Goal: Find specific page/section: Find specific page/section

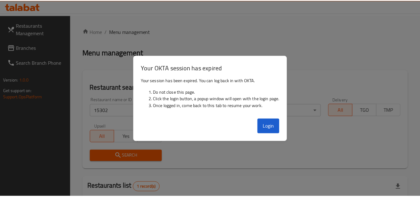
scroll to position [81, 0]
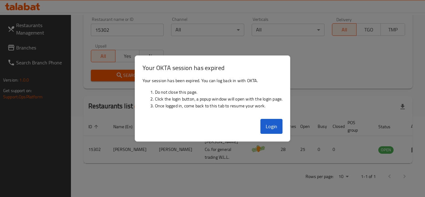
click at [273, 127] on th "Branches" at bounding box center [284, 126] width 22 height 19
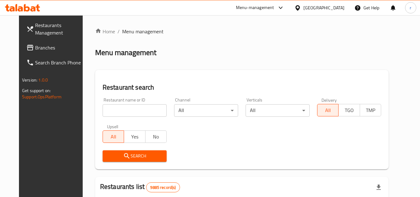
drag, startPoint x: 195, startPoint y: 48, endPoint x: 151, endPoint y: 51, distance: 43.6
click at [195, 48] on div "Menu management" at bounding box center [241, 53] width 293 height 10
click at [35, 51] on span "Branches" at bounding box center [59, 47] width 49 height 7
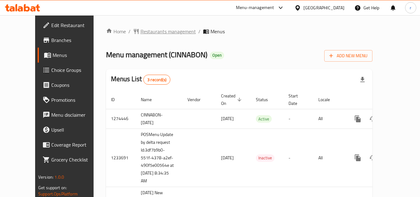
click at [140, 28] on span "Restaurants management" at bounding box center [167, 31] width 55 height 7
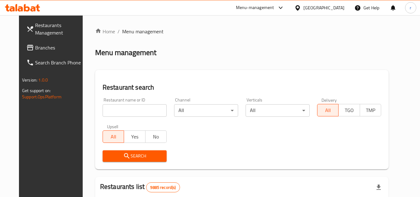
click at [140, 110] on input "search" at bounding box center [135, 110] width 64 height 12
paste input "119"
type input "119"
click at [176, 85] on h2 "Restaurant search" at bounding box center [242, 87] width 278 height 9
click at [131, 157] on span "Search" at bounding box center [135, 156] width 54 height 8
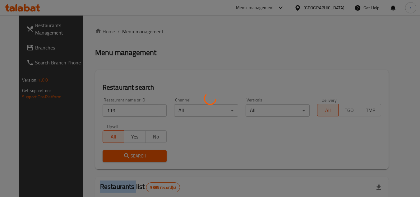
click at [131, 157] on div at bounding box center [210, 98] width 420 height 197
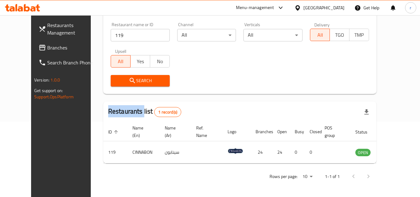
scroll to position [75, 0]
click at [47, 48] on span "Branches" at bounding box center [71, 47] width 49 height 7
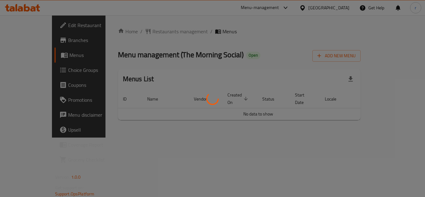
click at [136, 31] on div at bounding box center [212, 98] width 425 height 197
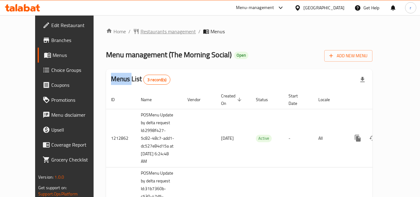
click at [140, 32] on span "Restaurants management" at bounding box center [167, 31] width 55 height 7
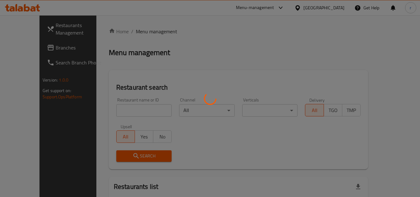
click at [123, 112] on div at bounding box center [210, 98] width 420 height 197
click at [120, 105] on div at bounding box center [210, 98] width 420 height 197
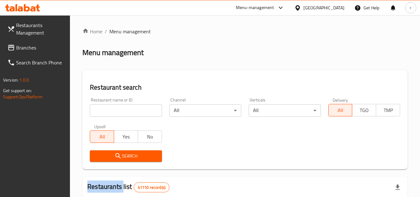
click at [119, 108] on input "search" at bounding box center [126, 110] width 72 height 12
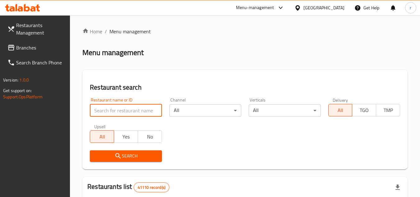
paste input "633740"
type input "633740"
click at [110, 152] on span "Search" at bounding box center [126, 156] width 62 height 8
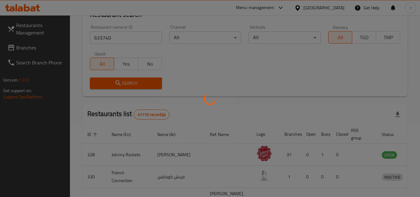
scroll to position [81, 0]
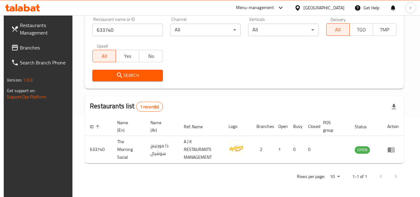
click at [317, 8] on div "[GEOGRAPHIC_DATA]" at bounding box center [323, 7] width 41 height 7
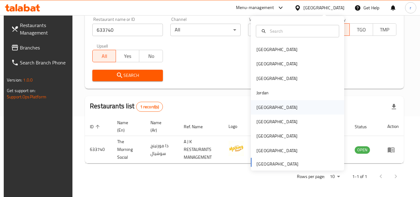
click at [258, 105] on div "[GEOGRAPHIC_DATA]" at bounding box center [276, 107] width 41 height 7
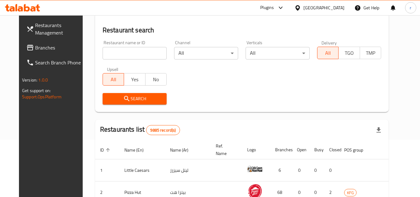
scroll to position [81, 0]
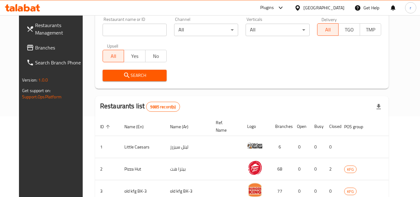
click at [35, 50] on span "Branches" at bounding box center [59, 47] width 49 height 7
click at [35, 49] on span "Branches" at bounding box center [59, 47] width 49 height 7
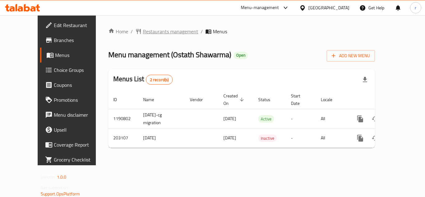
click at [148, 35] on span "Restaurants management" at bounding box center [170, 31] width 55 height 7
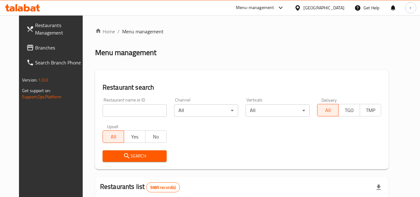
drag, startPoint x: 110, startPoint y: 109, endPoint x: 127, endPoint y: 108, distance: 17.1
click at [110, 109] on input "search" at bounding box center [135, 110] width 64 height 12
paste input "622494"
type input "622494"
click at [123, 153] on span "Search" at bounding box center [135, 156] width 54 height 8
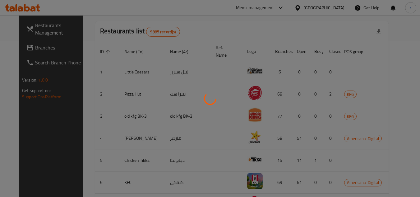
scroll to position [75, 0]
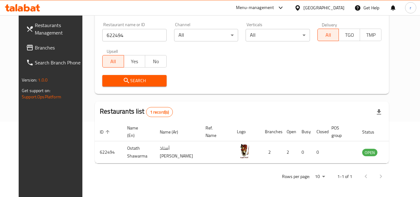
click at [35, 47] on span "Branches" at bounding box center [59, 47] width 49 height 7
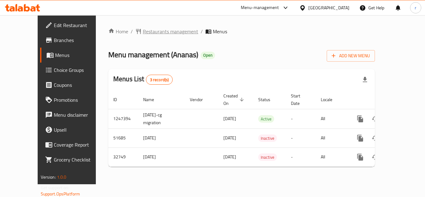
click at [143, 33] on span "Restaurants management" at bounding box center [170, 31] width 55 height 7
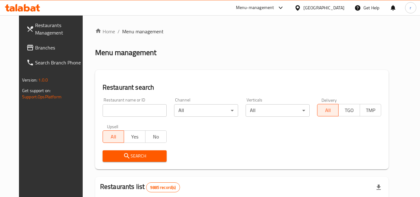
click at [130, 110] on div at bounding box center [210, 98] width 420 height 197
click at [130, 110] on div "Home / Menu management Menu management Restaurant search Restaurant name or ID …" at bounding box center [241, 198] width 293 height 340
click at [130, 110] on input "search" at bounding box center [135, 110] width 64 height 12
paste input "16649"
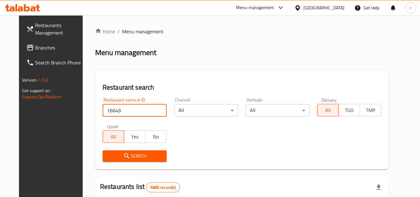
type input "16649"
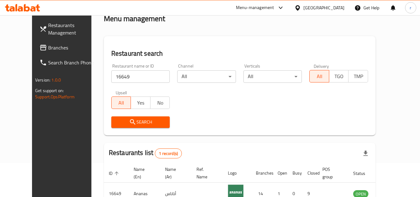
scroll to position [75, 0]
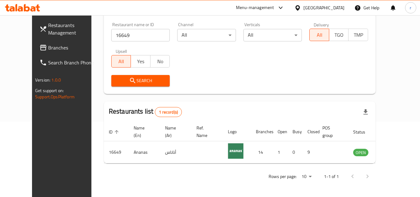
click at [48, 50] on span "Branches" at bounding box center [72, 47] width 49 height 7
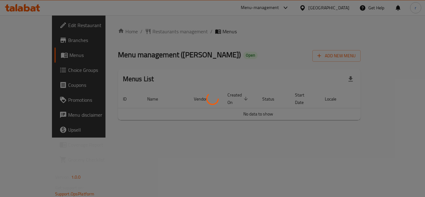
click at [153, 27] on div at bounding box center [212, 98] width 425 height 197
click at [154, 32] on div at bounding box center [212, 98] width 425 height 197
drag, startPoint x: 135, startPoint y: 35, endPoint x: 135, endPoint y: 32, distance: 3.4
click at [135, 35] on div at bounding box center [212, 98] width 425 height 197
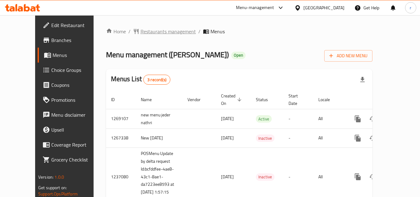
click at [141, 35] on span "Restaurants management" at bounding box center [167, 31] width 55 height 7
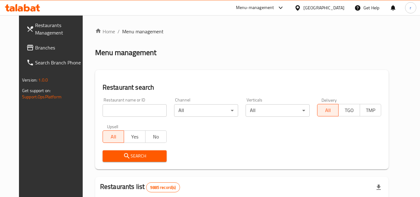
click at [112, 109] on input "search" at bounding box center [135, 110] width 64 height 12
paste input "27452"
type input "27452"
click at [108, 155] on span "Search" at bounding box center [135, 156] width 54 height 8
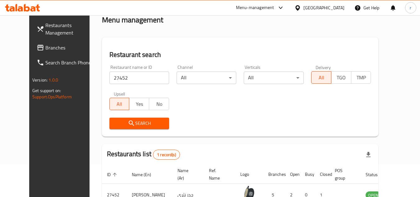
scroll to position [75, 0]
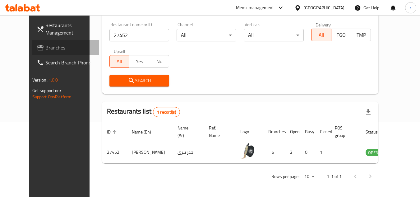
click at [45, 48] on span "Branches" at bounding box center [69, 47] width 49 height 7
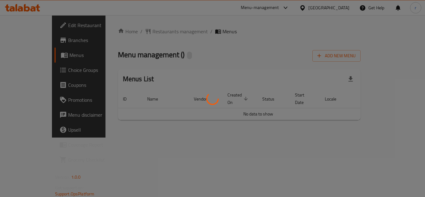
drag, startPoint x: 0, startPoint y: 0, endPoint x: 136, endPoint y: 29, distance: 139.2
click at [136, 29] on div at bounding box center [212, 98] width 425 height 197
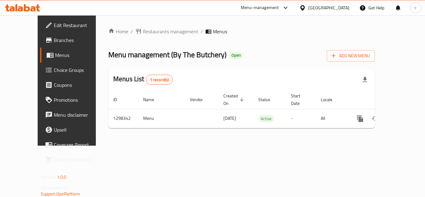
click at [136, 31] on div at bounding box center [212, 98] width 425 height 197
click at [143, 31] on span "Restaurants management" at bounding box center [170, 31] width 55 height 7
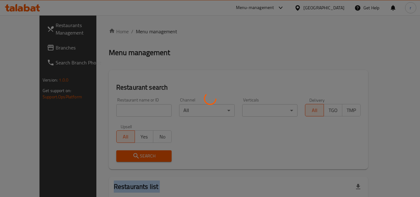
click at [136, 31] on div at bounding box center [210, 98] width 420 height 197
click at [117, 112] on div at bounding box center [210, 98] width 420 height 197
click at [118, 111] on div at bounding box center [210, 98] width 420 height 197
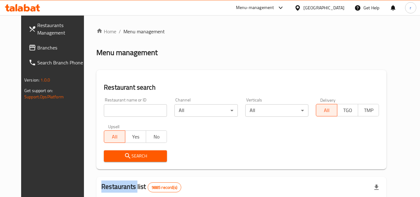
click at [119, 110] on div at bounding box center [210, 98] width 420 height 197
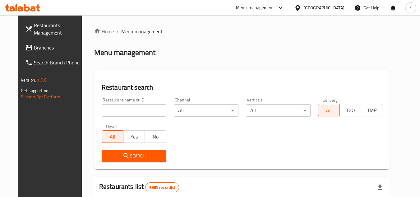
click at [119, 110] on input "search" at bounding box center [134, 110] width 65 height 12
paste input "700906"
type input "700906"
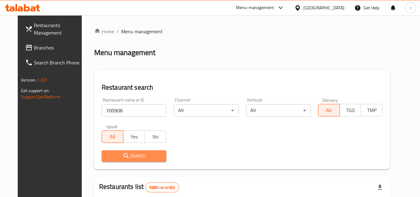
click at [112, 153] on span "Search" at bounding box center [134, 156] width 55 height 8
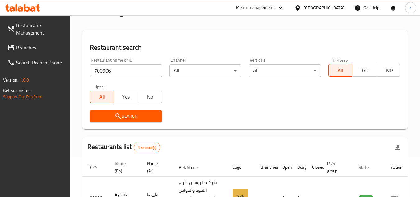
scroll to position [96, 0]
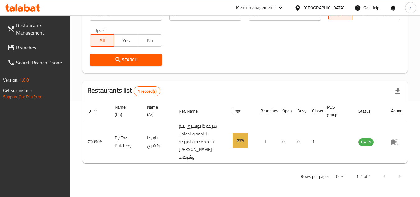
click at [337, 7] on div "[GEOGRAPHIC_DATA]" at bounding box center [323, 7] width 41 height 7
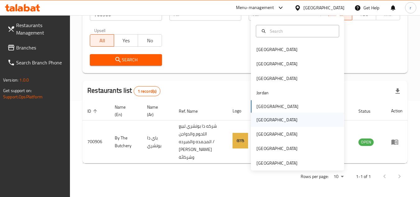
click at [260, 119] on div "[GEOGRAPHIC_DATA]" at bounding box center [276, 119] width 41 height 7
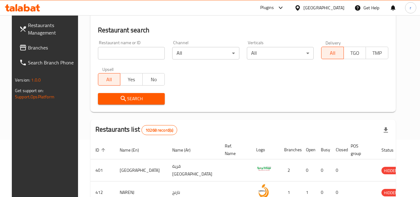
scroll to position [96, 0]
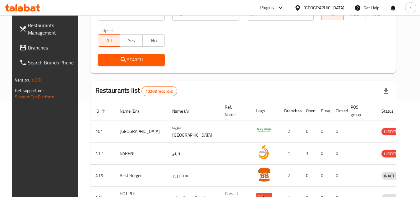
drag, startPoint x: 29, startPoint y: 46, endPoint x: 8, endPoint y: 50, distance: 21.5
click at [29, 46] on span "Branches" at bounding box center [52, 47] width 49 height 7
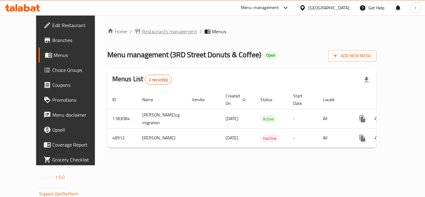
click at [147, 30] on span "Restaurants management" at bounding box center [169, 31] width 55 height 7
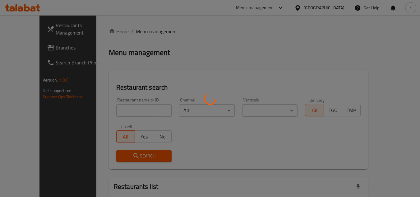
click at [120, 112] on div at bounding box center [210, 98] width 420 height 197
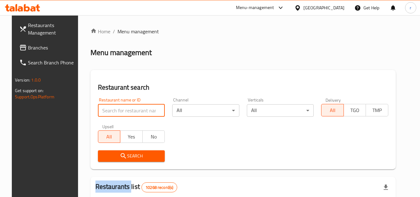
click at [122, 110] on input "search" at bounding box center [131, 110] width 67 height 12
paste input "24681"
type input "24681"
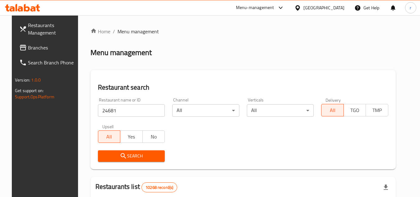
click at [137, 153] on span "Search" at bounding box center [131, 156] width 57 height 8
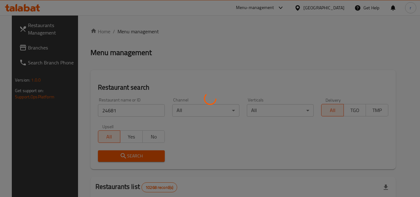
drag, startPoint x: 138, startPoint y: 153, endPoint x: 154, endPoint y: 141, distance: 20.4
click at [138, 153] on div at bounding box center [210, 98] width 420 height 197
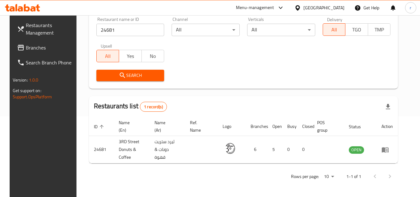
scroll to position [75, 0]
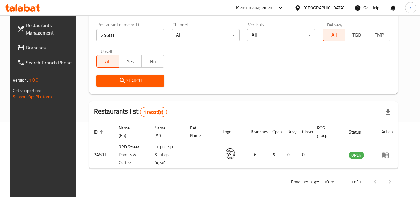
click at [334, 7] on div "[GEOGRAPHIC_DATA]" at bounding box center [323, 7] width 41 height 7
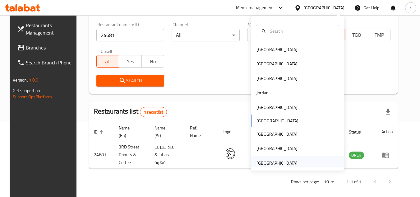
click at [278, 162] on div "[GEOGRAPHIC_DATA]" at bounding box center [276, 162] width 41 height 7
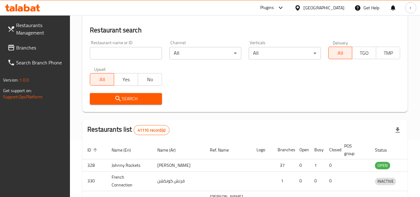
scroll to position [75, 0]
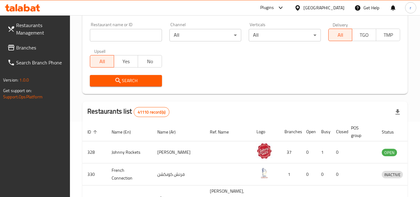
click at [30, 45] on span "Branches" at bounding box center [40, 47] width 49 height 7
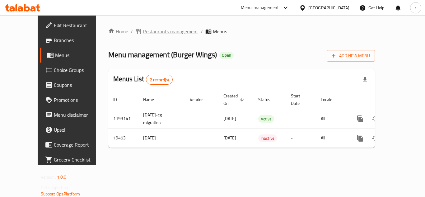
click at [153, 31] on span "Restaurants management" at bounding box center [170, 31] width 55 height 7
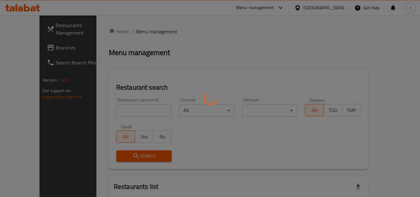
click at [124, 110] on div at bounding box center [210, 98] width 420 height 197
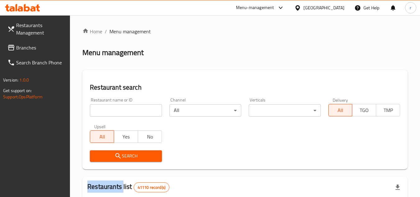
click at [124, 110] on input "search" at bounding box center [126, 110] width 72 height 12
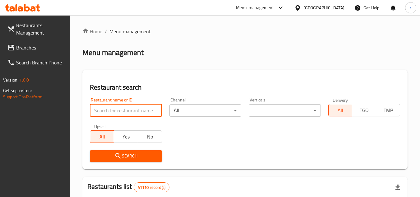
click at [124, 110] on input "search" at bounding box center [126, 110] width 72 height 12
paste input "10407"
type input "10407"
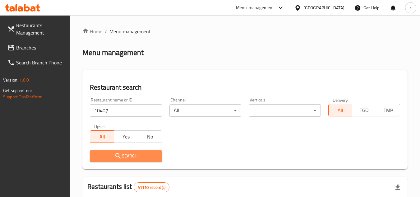
click at [111, 158] on span "Search" at bounding box center [126, 156] width 62 height 8
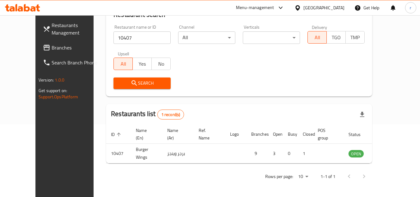
scroll to position [75, 0]
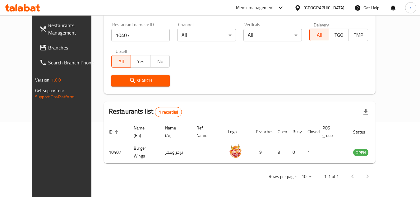
click at [326, 12] on div "[GEOGRAPHIC_DATA]" at bounding box center [319, 7] width 60 height 15
click at [308, 5] on div "[GEOGRAPHIC_DATA]" at bounding box center [323, 7] width 41 height 7
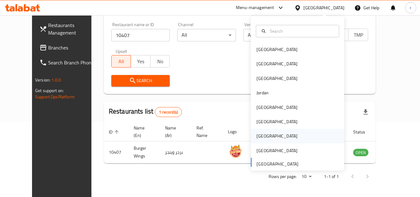
click at [256, 136] on div "[GEOGRAPHIC_DATA]" at bounding box center [276, 135] width 41 height 7
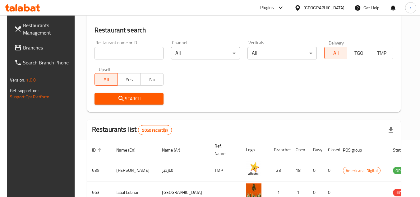
scroll to position [75, 0]
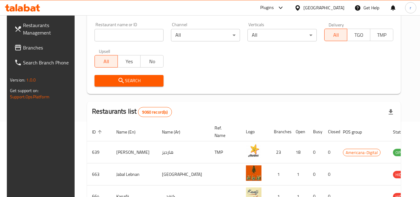
click at [29, 51] on span "Branches" at bounding box center [47, 47] width 49 height 7
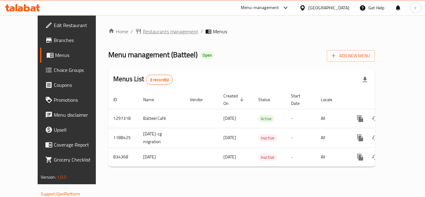
click at [143, 31] on span "Restaurants management" at bounding box center [170, 31] width 55 height 7
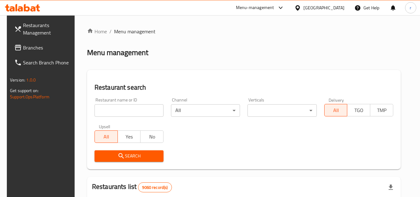
click at [127, 112] on input "search" at bounding box center [128, 110] width 69 height 12
paste input "16134"
type input "16134"
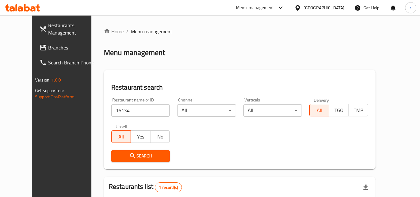
scroll to position [75, 0]
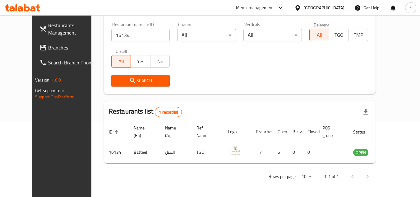
click at [48, 48] on span "Branches" at bounding box center [72, 47] width 49 height 7
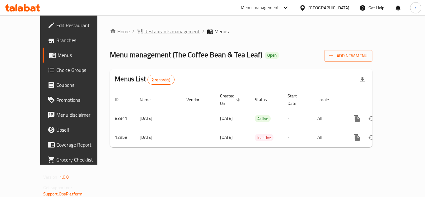
click at [144, 28] on span "Restaurants management" at bounding box center [171, 31] width 55 height 7
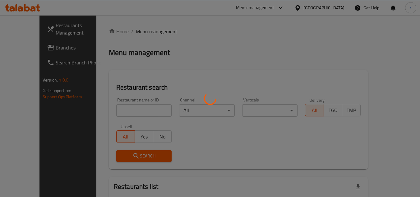
click at [137, 32] on div at bounding box center [210, 98] width 420 height 197
click at [135, 110] on div at bounding box center [210, 98] width 420 height 197
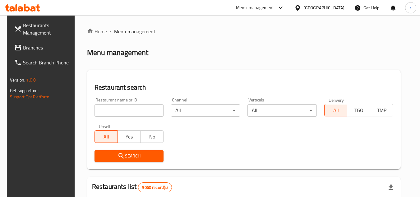
click at [135, 110] on div at bounding box center [210, 98] width 420 height 197
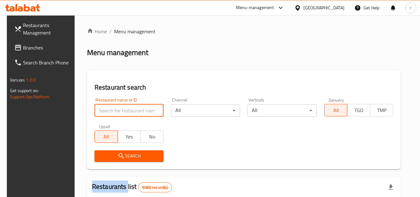
click at [135, 110] on input "search" at bounding box center [128, 110] width 69 height 12
paste input "7946"
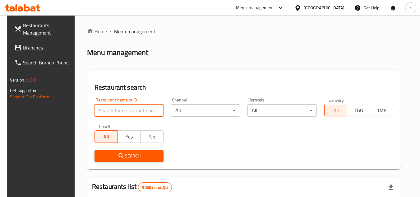
click at [135, 110] on input "search" at bounding box center [128, 110] width 69 height 12
type input "7946"
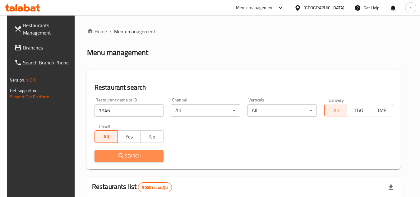
drag, startPoint x: 102, startPoint y: 152, endPoint x: 204, endPoint y: 96, distance: 116.6
click at [102, 152] on span "Search" at bounding box center [128, 156] width 59 height 8
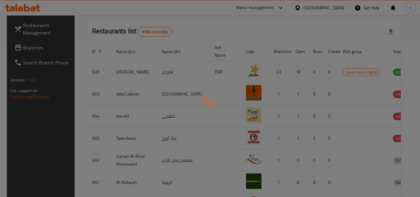
scroll to position [75, 0]
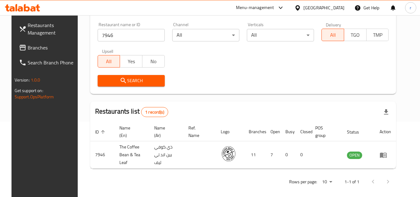
click at [338, 7] on div "[GEOGRAPHIC_DATA]" at bounding box center [323, 7] width 41 height 7
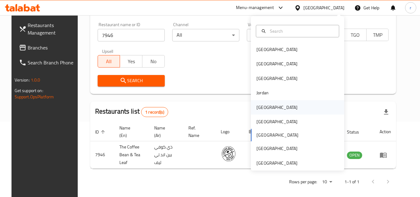
click at [263, 110] on div "[GEOGRAPHIC_DATA]" at bounding box center [276, 107] width 41 height 7
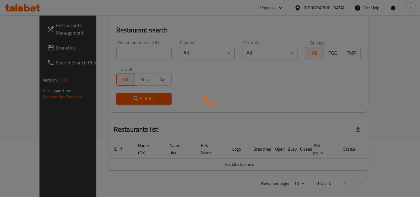
scroll to position [75, 0]
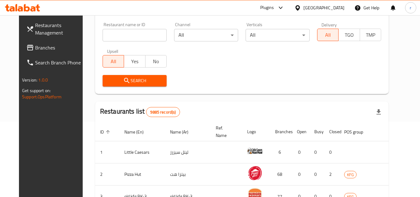
click at [35, 49] on span "Branches" at bounding box center [59, 47] width 49 height 7
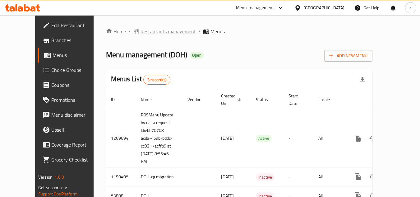
click at [155, 31] on span "Restaurants management" at bounding box center [167, 31] width 55 height 7
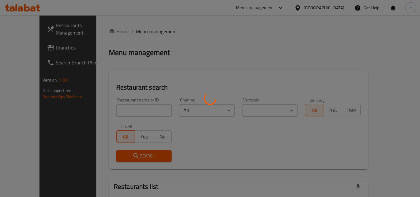
click at [124, 110] on div at bounding box center [210, 98] width 420 height 197
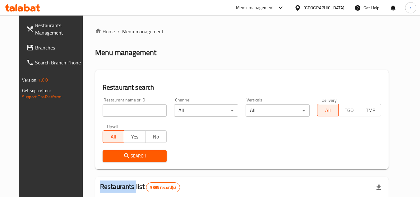
click at [123, 109] on input "search" at bounding box center [135, 110] width 64 height 12
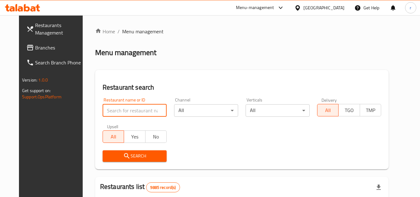
click at [123, 109] on input "search" at bounding box center [135, 110] width 64 height 12
paste input "26640"
type input "26640"
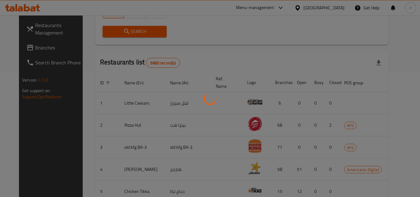
scroll to position [75, 0]
